Goal: Navigation & Orientation: Find specific page/section

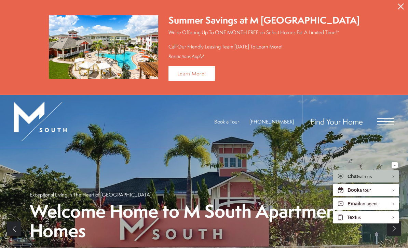
click at [395, 166] on icon "Minimize" at bounding box center [394, 166] width 3 height 2
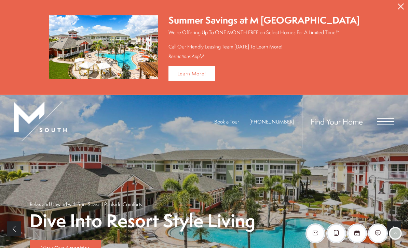
click at [399, 3] on button "Proceed To Website" at bounding box center [401, 6] width 14 height 13
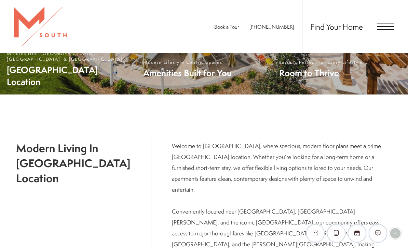
scroll to position [156, 0]
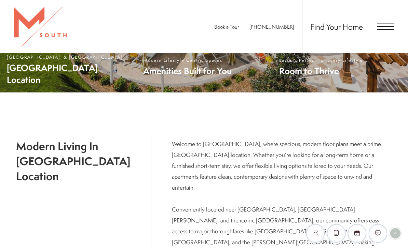
click at [65, 81] on span "South Tampa Location" at bounding box center [68, 74] width 122 height 24
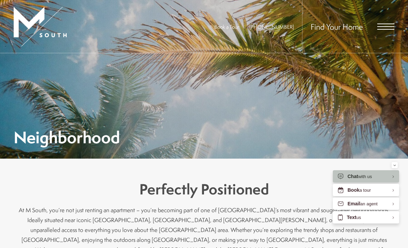
click at [393, 166] on button "Minimize" at bounding box center [395, 165] width 6 height 6
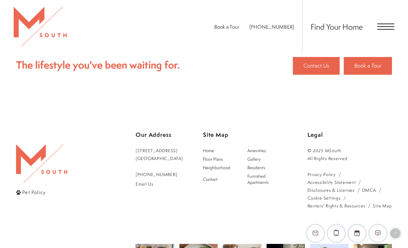
scroll to position [612, 0]
click at [383, 26] on span "Open Menu" at bounding box center [385, 26] width 17 height 1
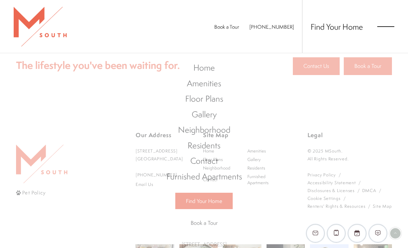
scroll to position [0, 0]
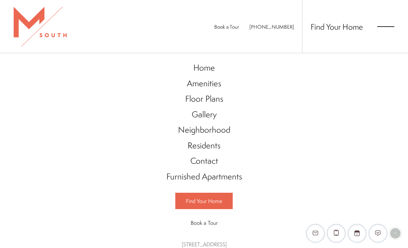
click at [218, 102] on span "Floor Plans" at bounding box center [204, 99] width 38 height 12
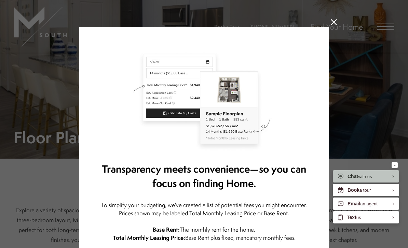
click at [332, 25] on button at bounding box center [334, 22] width 6 height 6
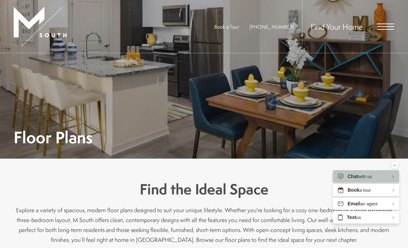
click at [394, 166] on div "Minimize" at bounding box center [394, 165] width 3 height 6
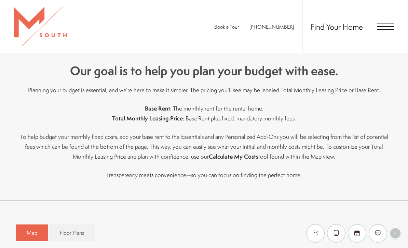
scroll to position [312, 0]
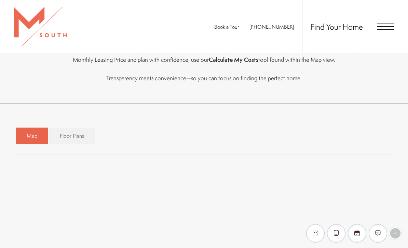
click at [222, 148] on div "Map Floor Plans Bedrooms 1 Bedroom 2 Bedroom 3 Bedroom" at bounding box center [204, 136] width 376 height 24
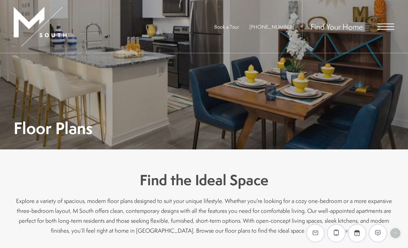
scroll to position [0, 0]
